Goal: Information Seeking & Learning: Find specific fact

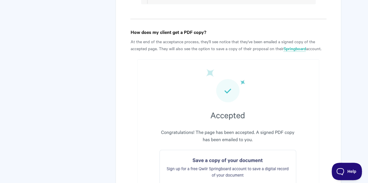
scroll to position [512, 0]
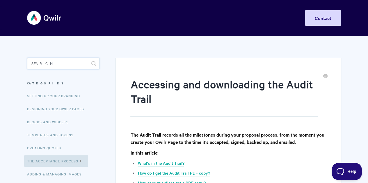
drag, startPoint x: 50, startPoint y: 60, endPoint x: 50, endPoint y: 63, distance: 3.2
click at [50, 63] on input "Search" at bounding box center [63, 64] width 72 height 12
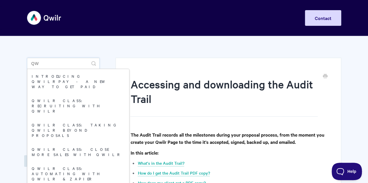
type input "Q"
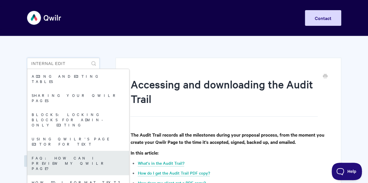
scroll to position [116, 0]
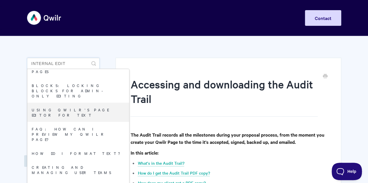
click at [72, 64] on input "internal edit" at bounding box center [63, 64] width 72 height 12
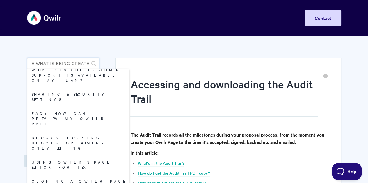
scroll to position [0, 70]
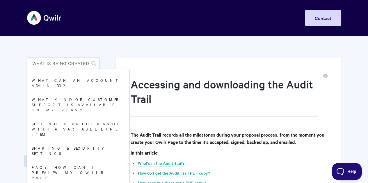
type input "internal edits can you see what is being created"
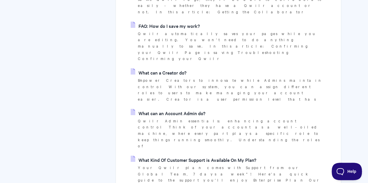
scroll to position [320, 0]
